Goal: Check status: Check status

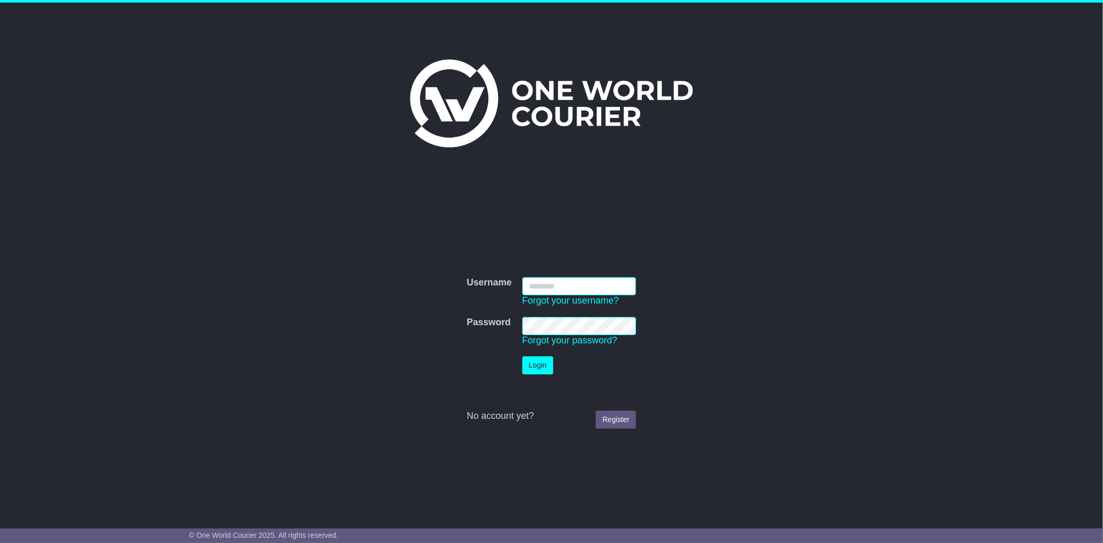
type input "**********"
click at [536, 368] on button "Login" at bounding box center [537, 365] width 31 height 18
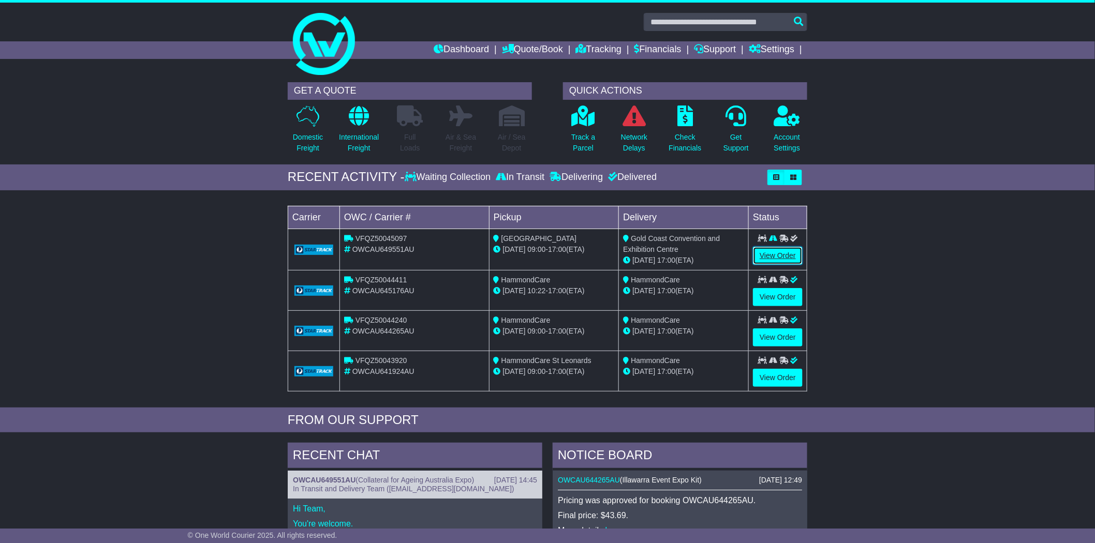
click at [771, 259] on link "View Order" at bounding box center [778, 256] width 50 height 18
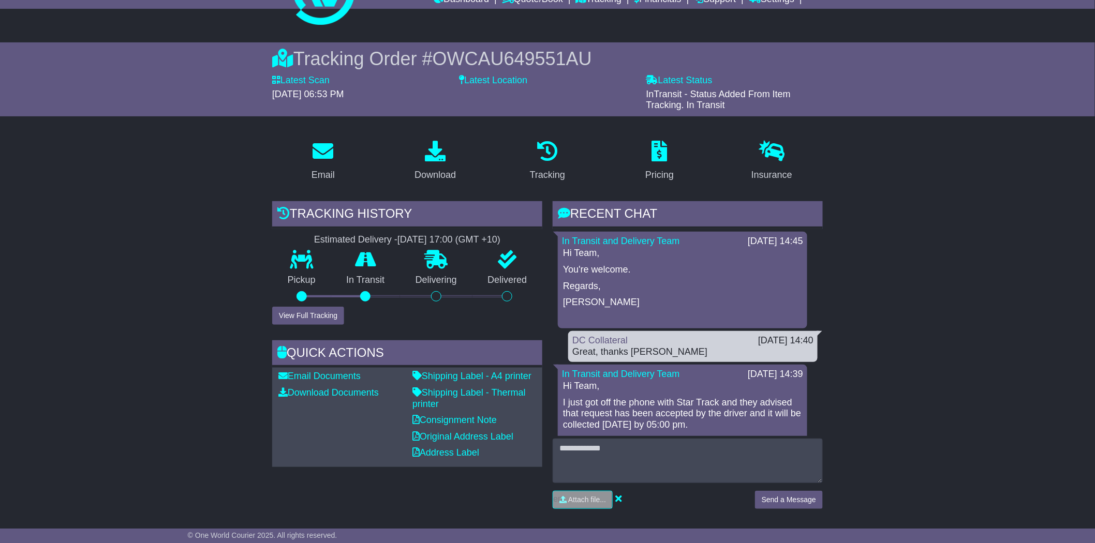
scroll to position [52, 0]
